Goal: Transaction & Acquisition: Purchase product/service

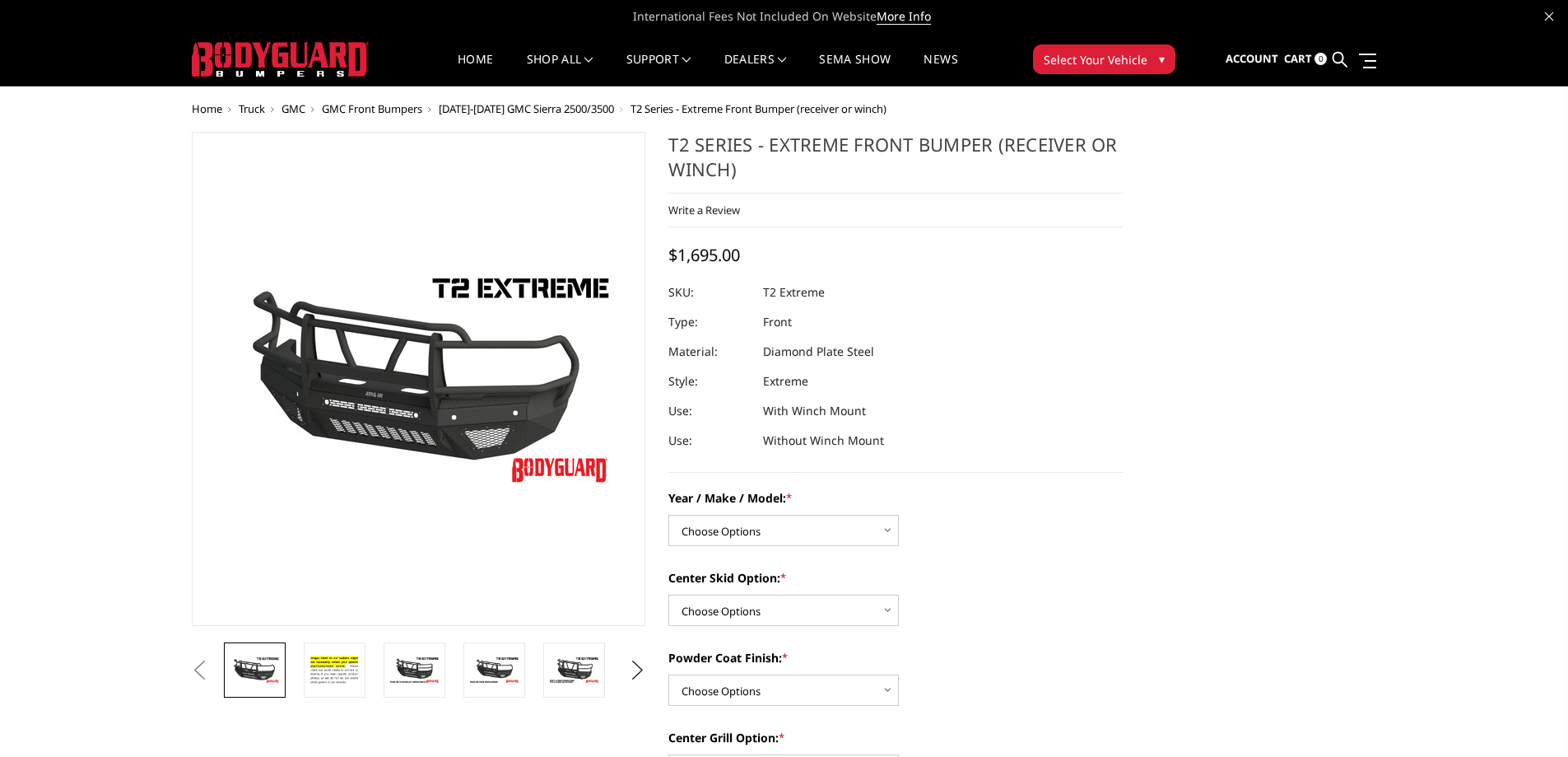
click at [254, 110] on span "Truck" at bounding box center [252, 109] width 27 height 15
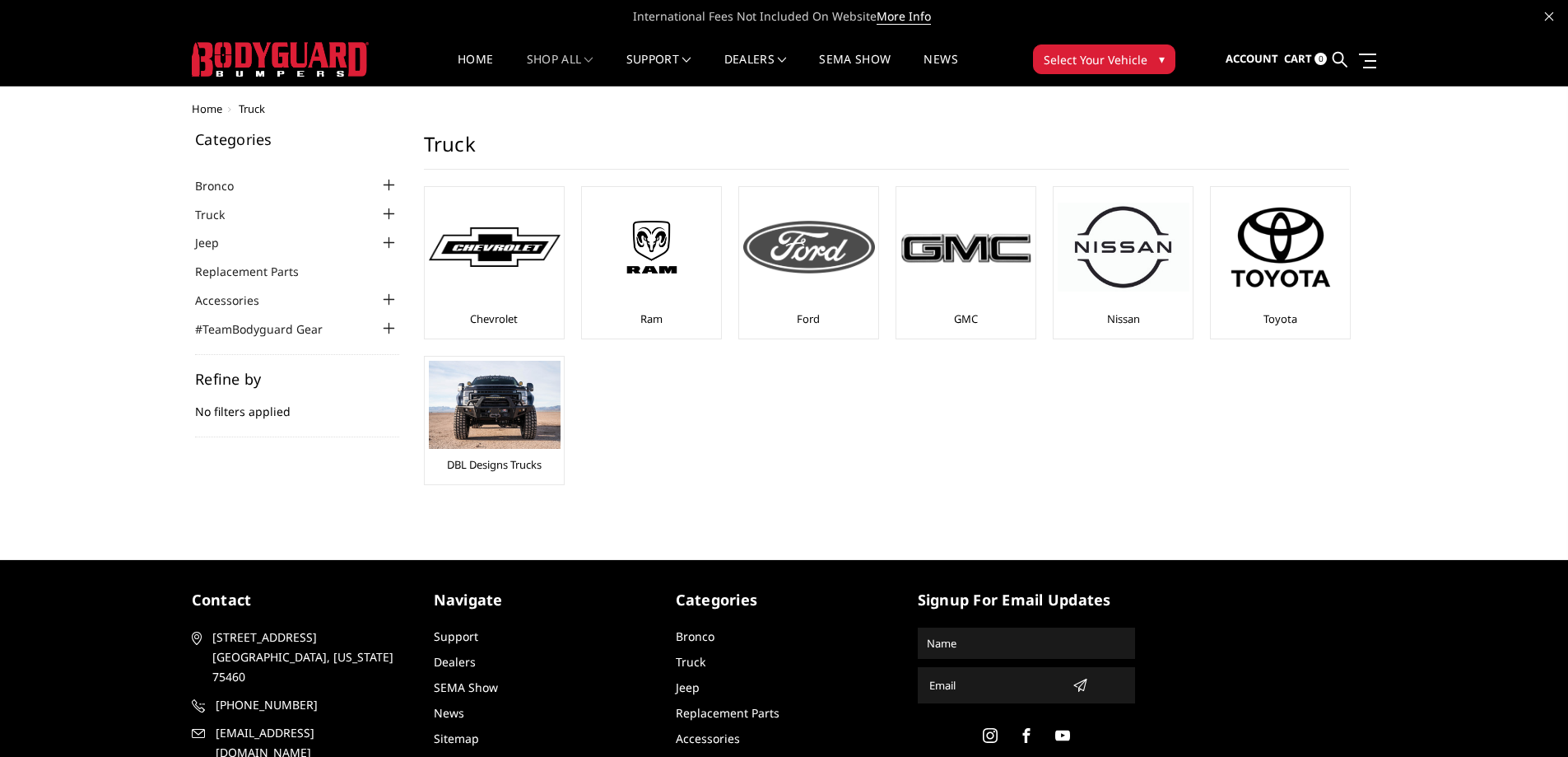
click at [841, 266] on img at bounding box center [809, 247] width 131 height 52
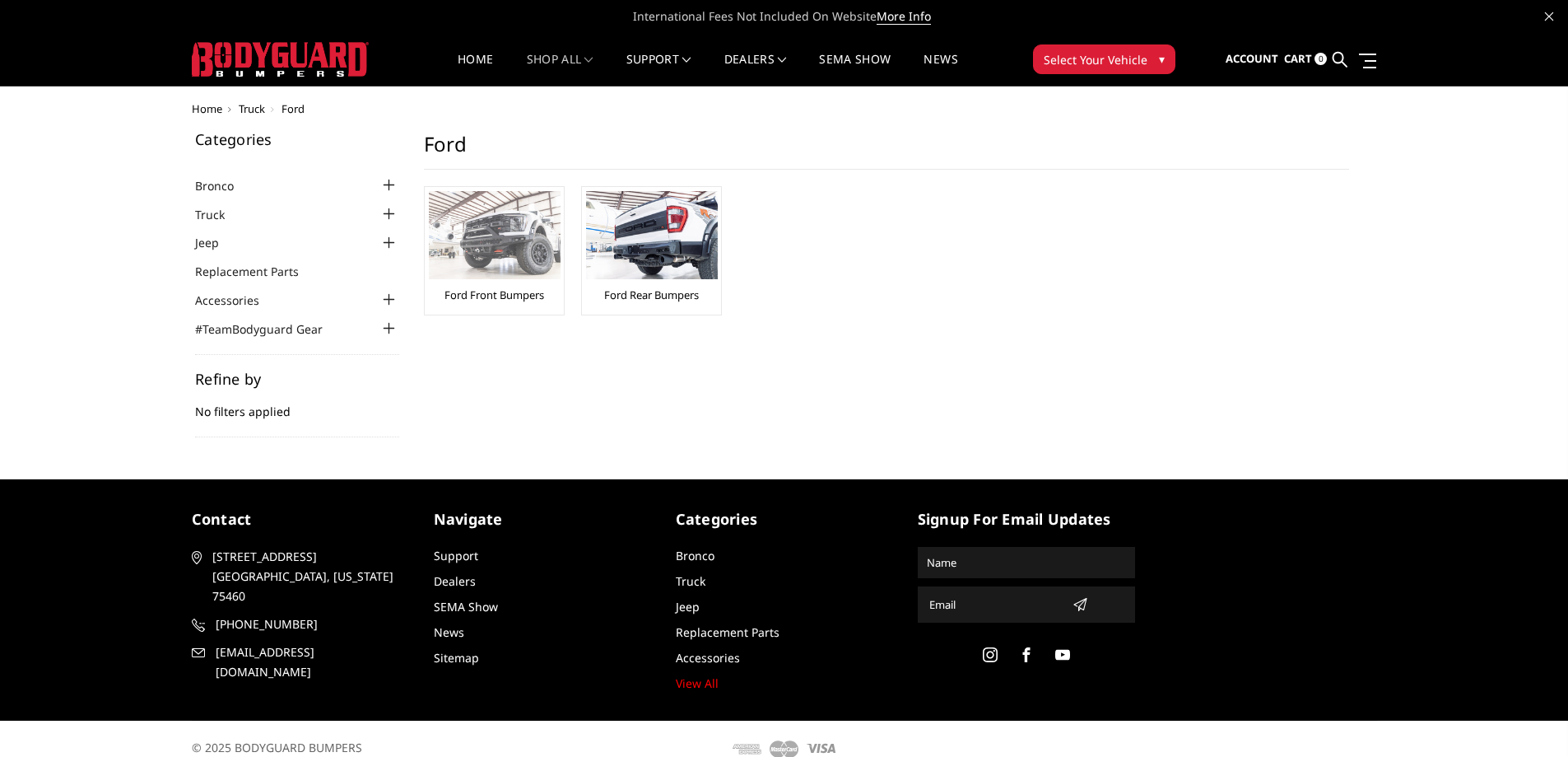
click at [498, 211] on img at bounding box center [494, 235] width 131 height 88
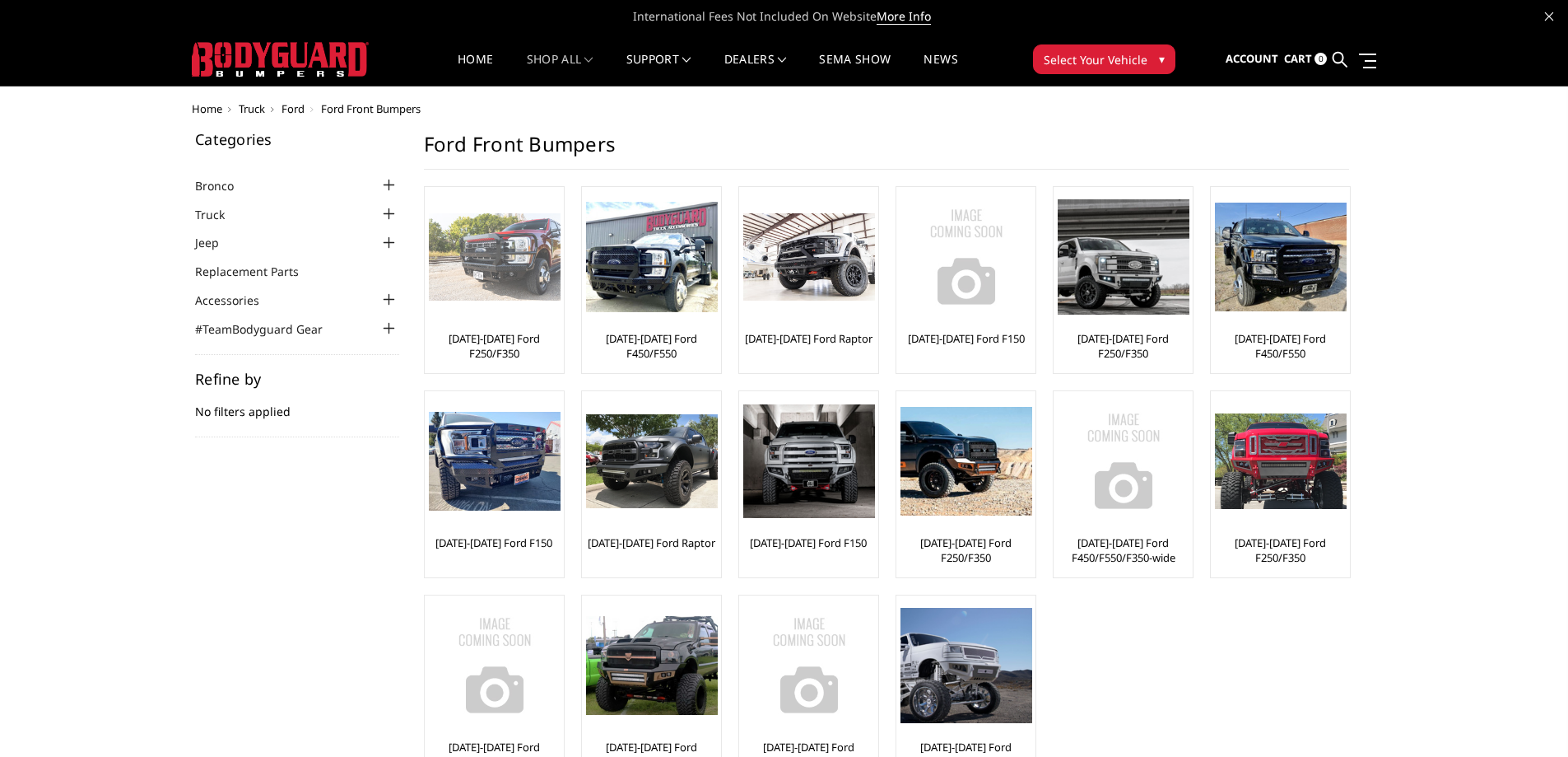
click at [506, 346] on link "[DATE]-[DATE] Ford F250/F350" at bounding box center [494, 346] width 131 height 30
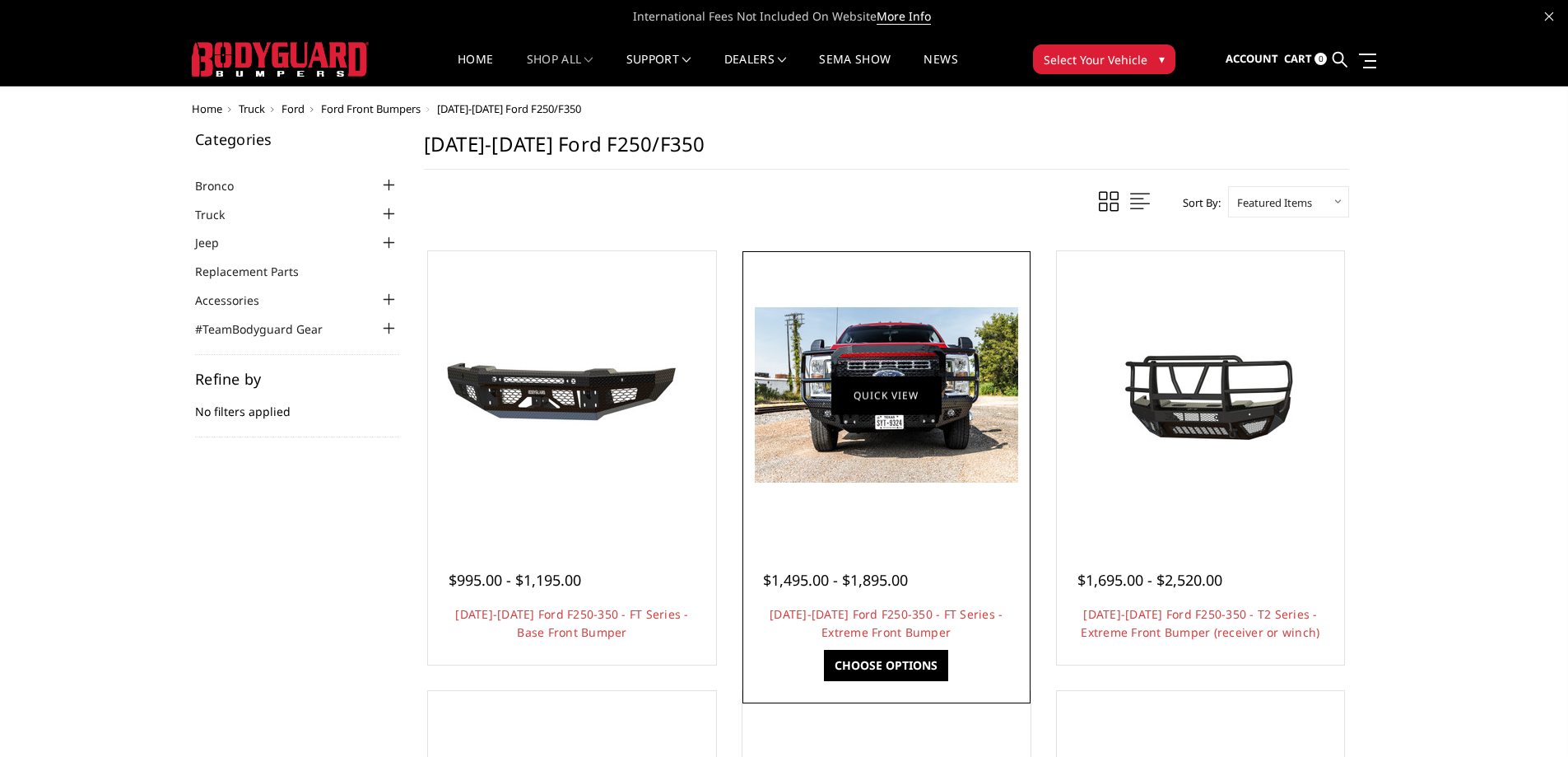
click at [878, 391] on link "Quick view" at bounding box center [886, 395] width 111 height 38
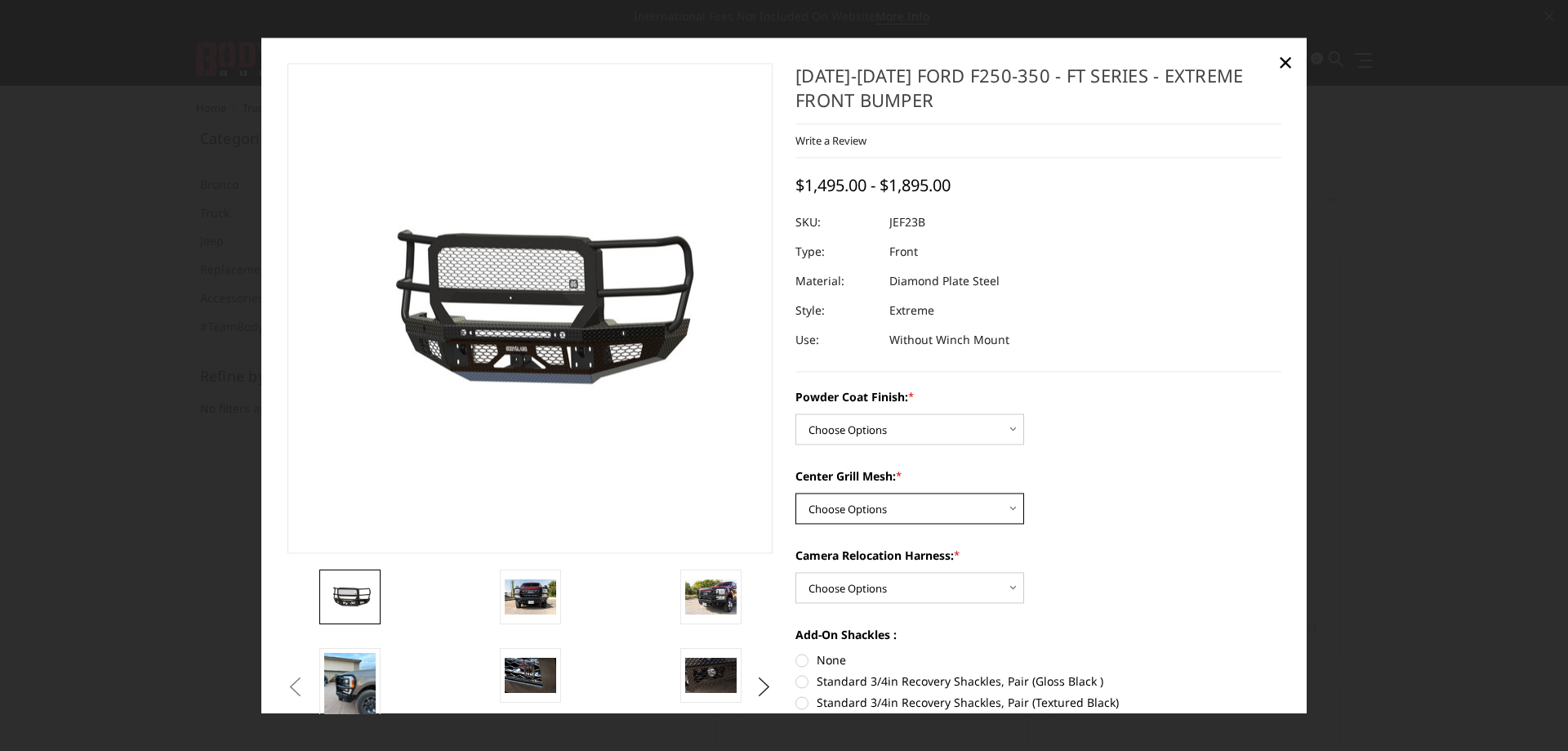
click at [1002, 513] on select "Choose Options WITH Expanded Metal in Center Grill WITHOUT Expanded Metal in Ce…" at bounding box center [909, 508] width 229 height 31
click at [1131, 478] on label "Center Grill Mesh: *" at bounding box center [1038, 476] width 486 height 17
click at [1024, 492] on select "Choose Options WITH Expanded Metal in Center Grill WITHOUT Expanded Metal in Ce…" at bounding box center [909, 508] width 229 height 31
click at [998, 433] on select "Choose Options Bare Metal Gloss Black Powder Coat Textured Black Powder Coat" at bounding box center [909, 429] width 229 height 31
select select "3265"
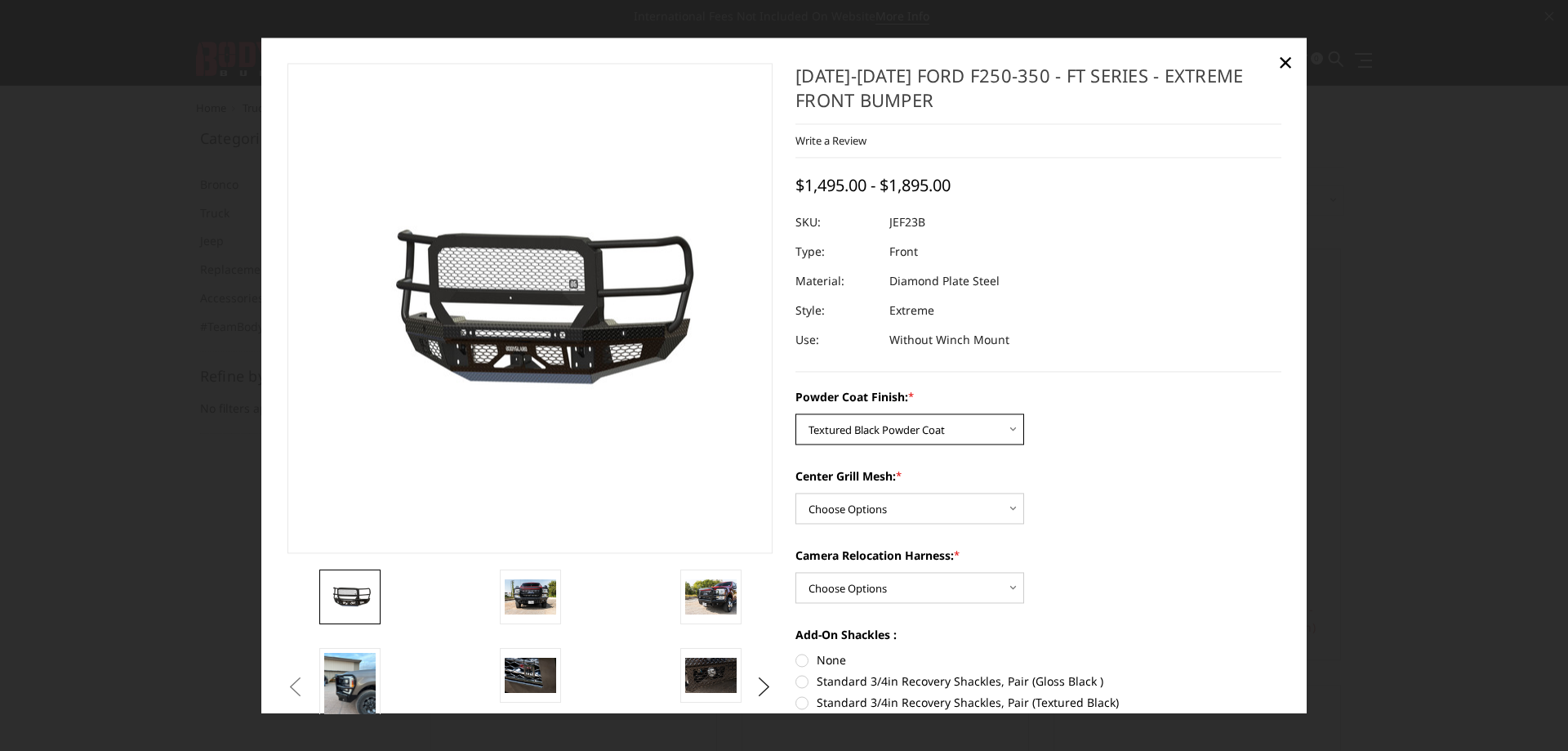
click at [795, 413] on select "Choose Options Bare Metal Gloss Black Powder Coat Textured Black Powder Coat" at bounding box center [909, 429] width 229 height 31
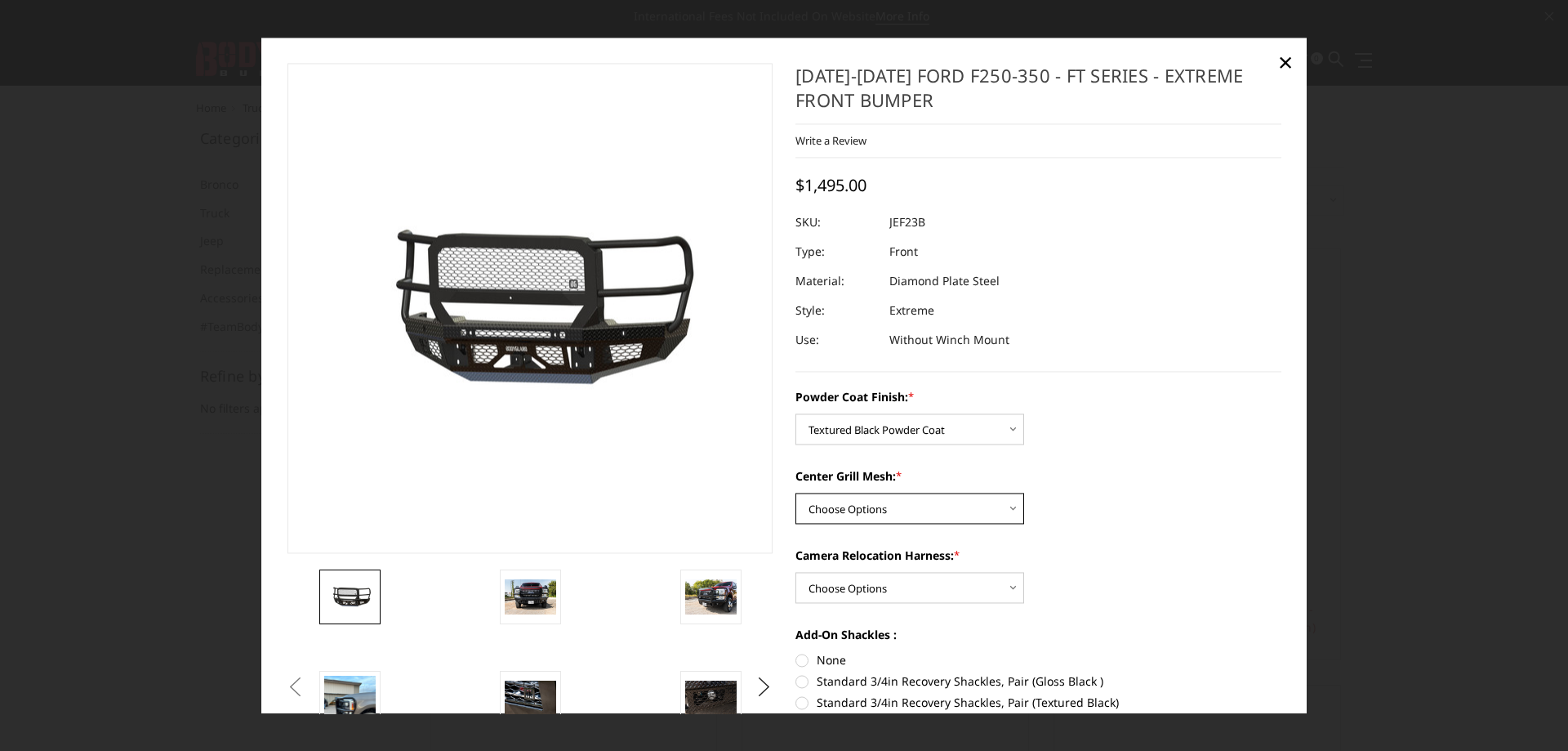
click at [939, 518] on select "Choose Options WITH Expanded Metal in Center Grill WITHOUT Expanded Metal in Ce…" at bounding box center [909, 508] width 229 height 31
select select "3266"
click at [795, 492] on select "Choose Options WITH Expanded Metal in Center Grill WITHOUT Expanded Metal in Ce…" at bounding box center [909, 508] width 229 height 31
click at [967, 591] on select "Choose Options WITH Camera Relocation Harness WITHOUT Camera Relocation Harness" at bounding box center [909, 587] width 229 height 31
select select "3268"
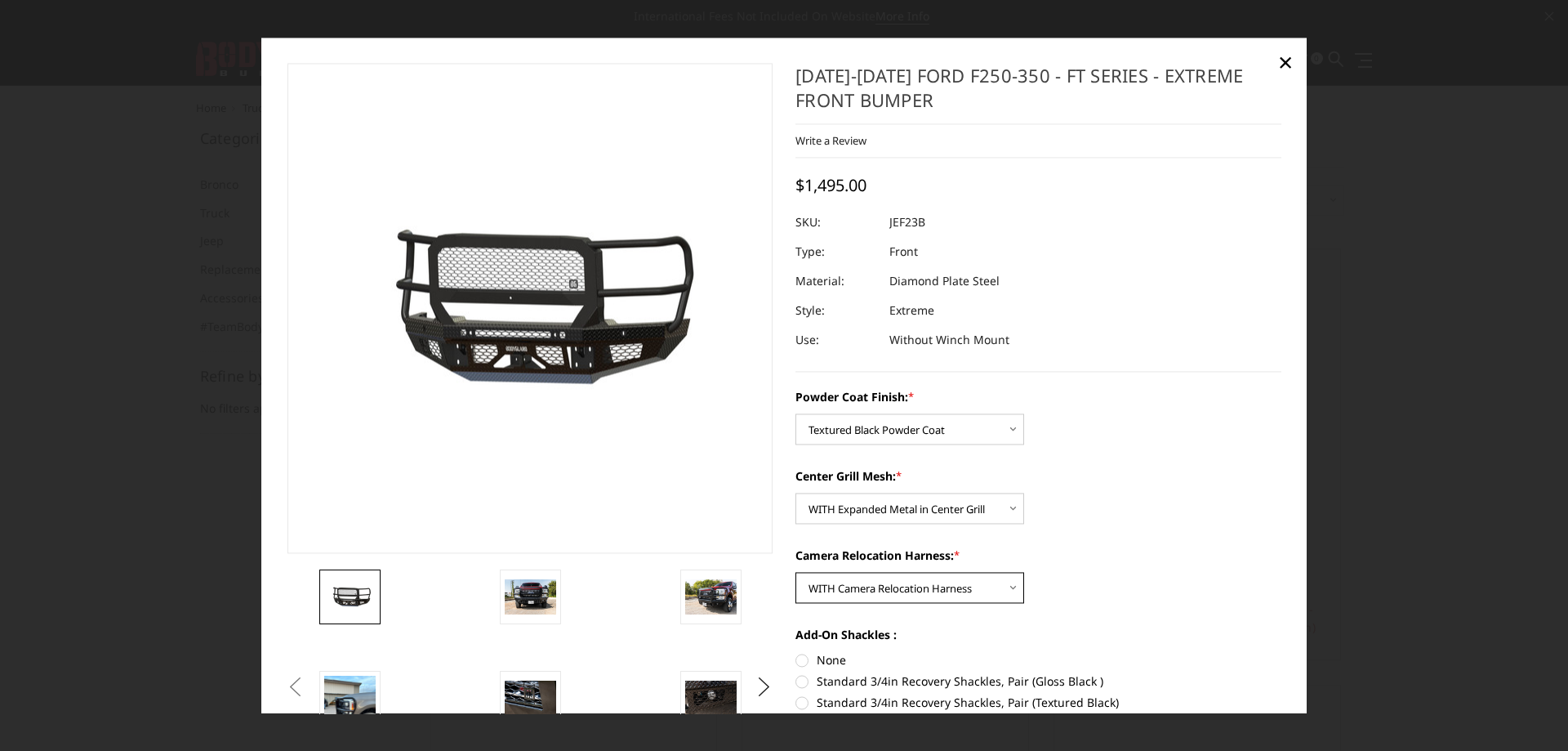
click at [795, 572] on select "Choose Options WITH Camera Relocation Harness WITHOUT Camera Relocation Harness" at bounding box center [909, 587] width 229 height 31
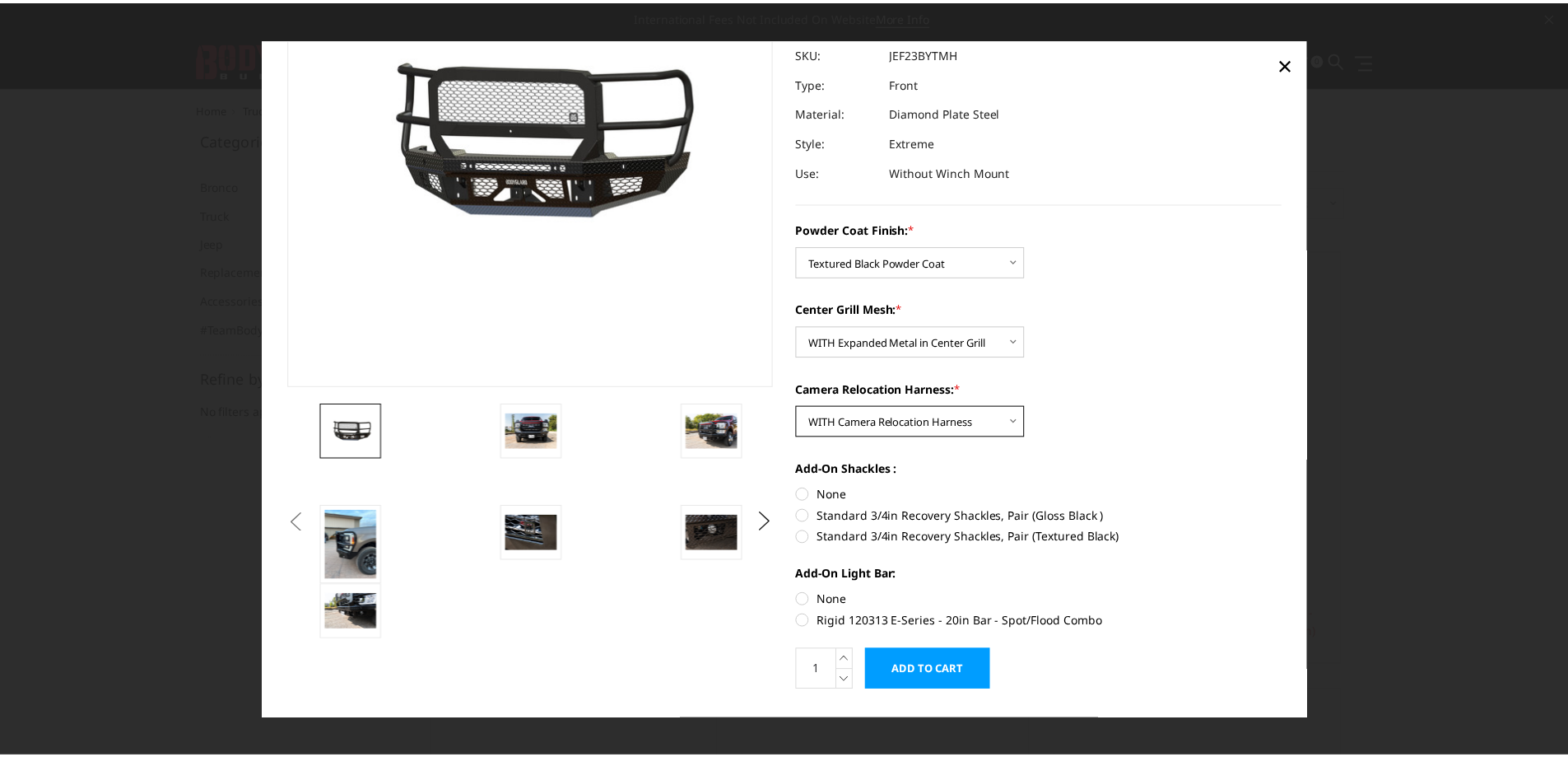
scroll to position [208, 0]
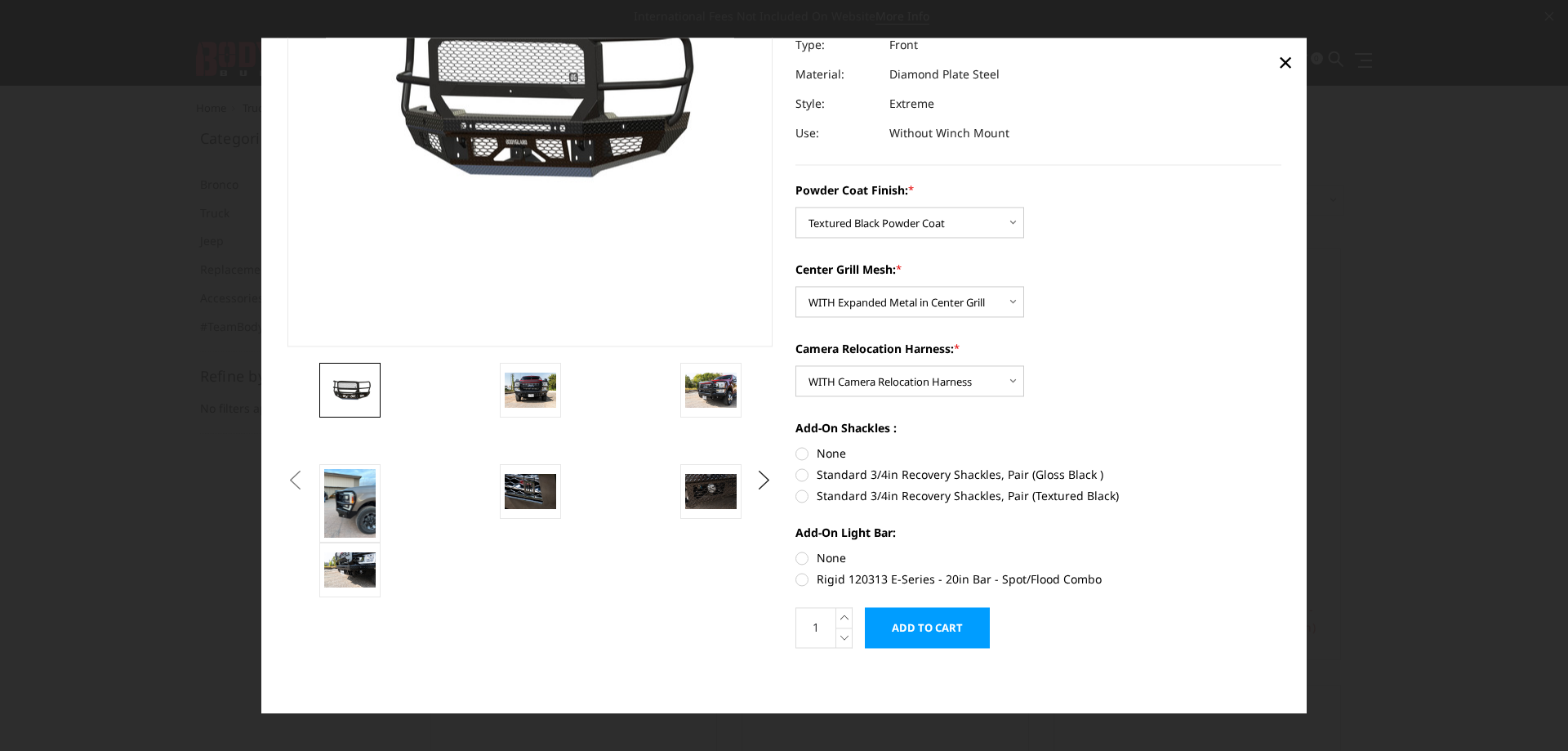
click at [931, 621] on input "Add to Cart" at bounding box center [926, 627] width 125 height 40
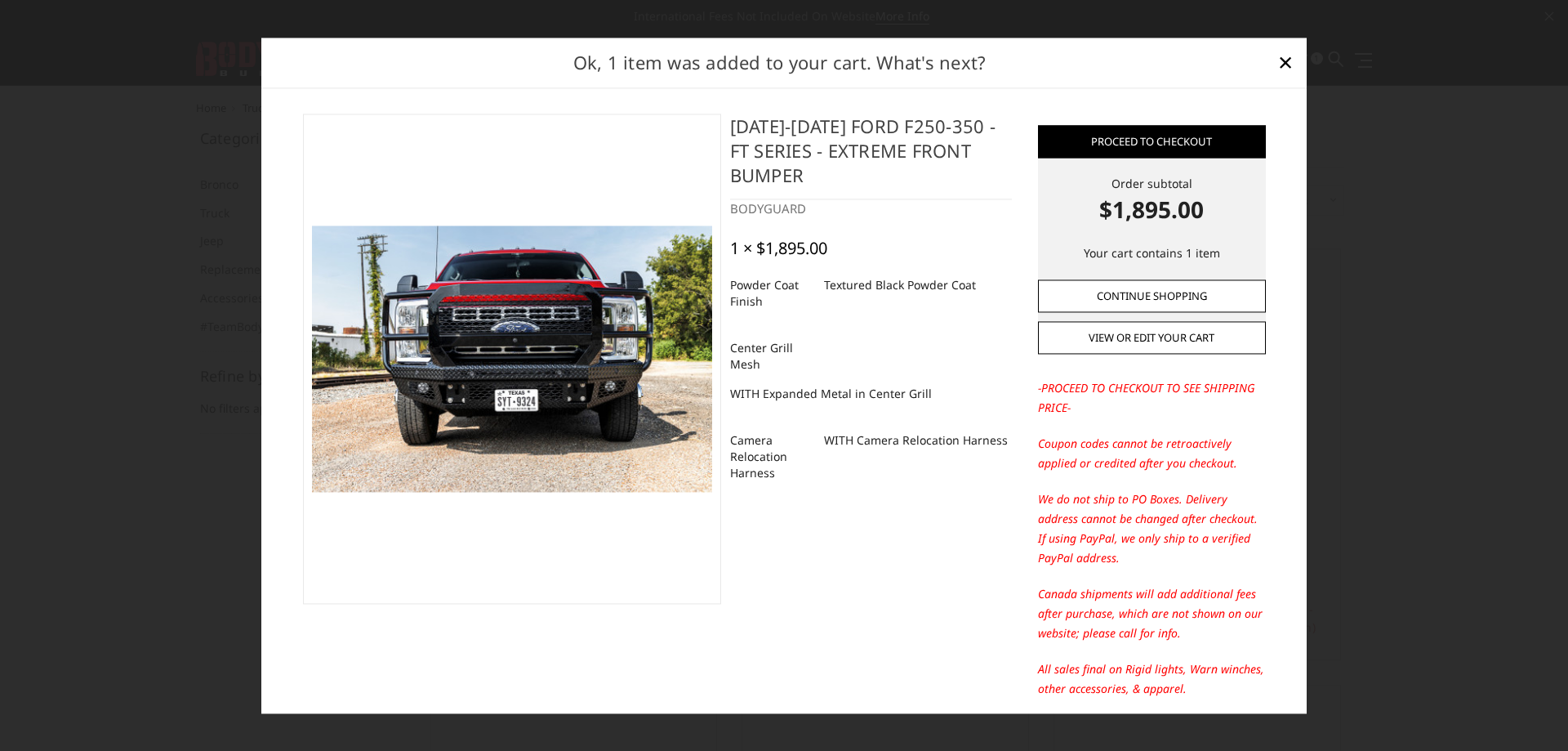
click at [1185, 307] on link "Continue Shopping" at bounding box center [1152, 296] width 228 height 33
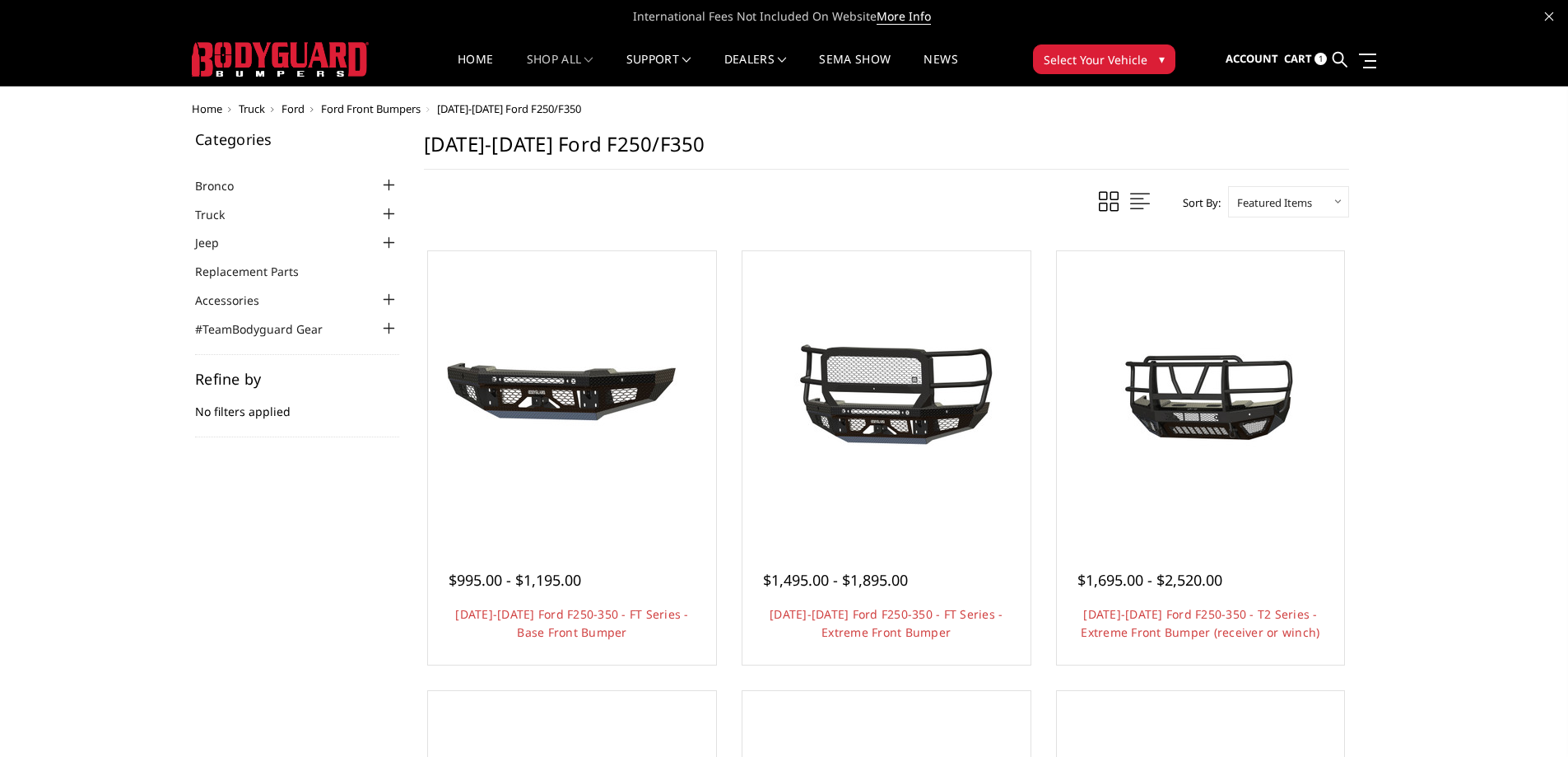
click at [1320, 61] on span "1" at bounding box center [1320, 58] width 12 height 12
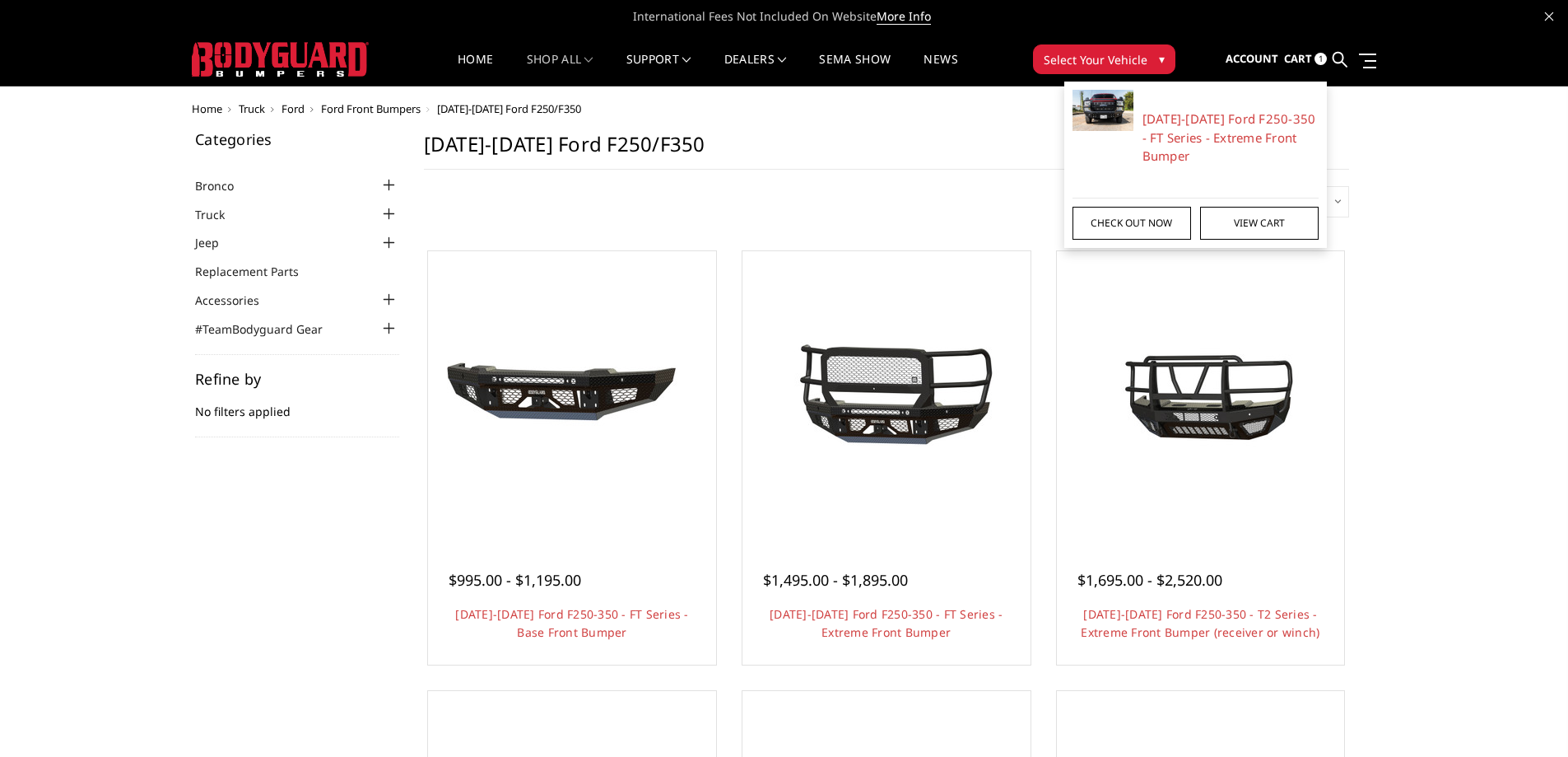
click at [1181, 220] on link "Check out now" at bounding box center [1132, 223] width 118 height 33
